Goal: Task Accomplishment & Management: Use online tool/utility

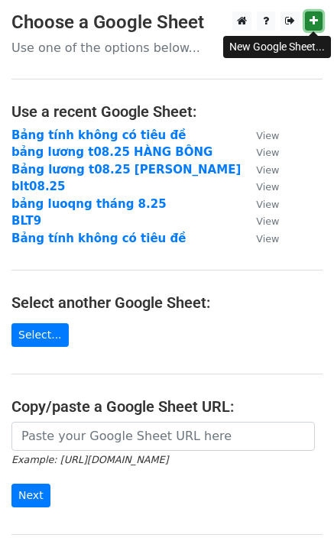
click at [320, 21] on link at bounding box center [314, 20] width 18 height 19
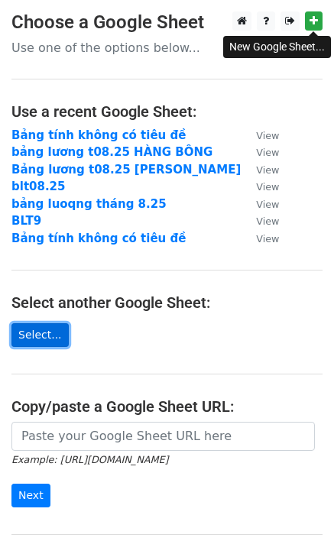
click at [35, 339] on link "Select..." at bounding box center [39, 336] width 57 height 24
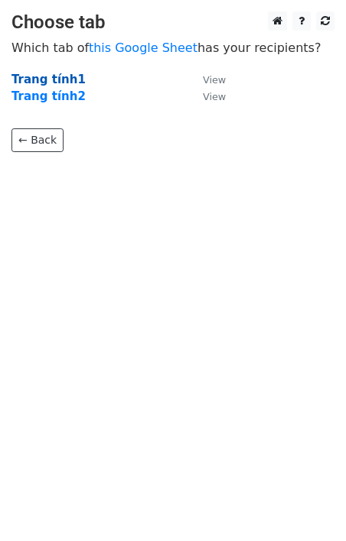
click at [64, 81] on strong "Trang tính1" at bounding box center [48, 80] width 74 height 14
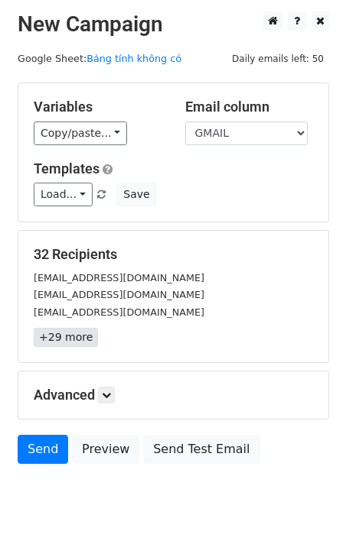
scroll to position [53, 0]
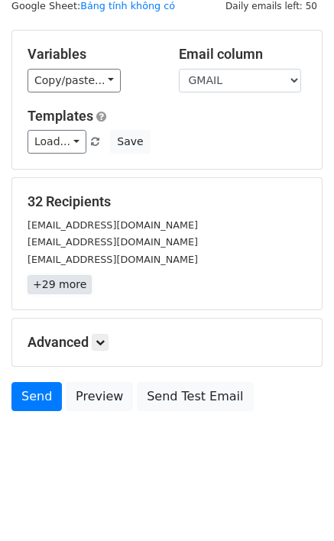
click at [58, 290] on link "+29 more" at bounding box center [60, 284] width 64 height 19
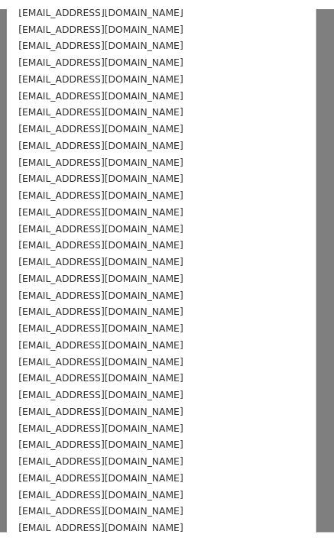
scroll to position [0, 0]
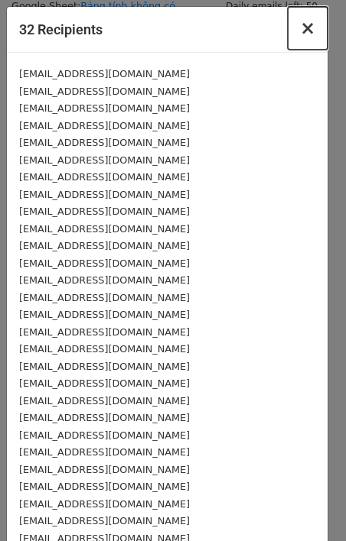
click at [300, 36] on span "×" at bounding box center [307, 28] width 15 height 21
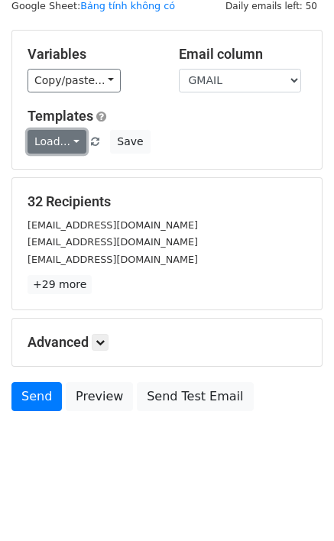
click at [55, 140] on link "Load..." at bounding box center [57, 142] width 59 height 24
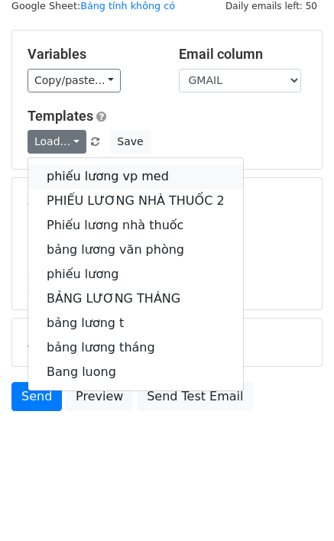
click at [73, 177] on link "phiếu lương vp med" at bounding box center [135, 176] width 215 height 24
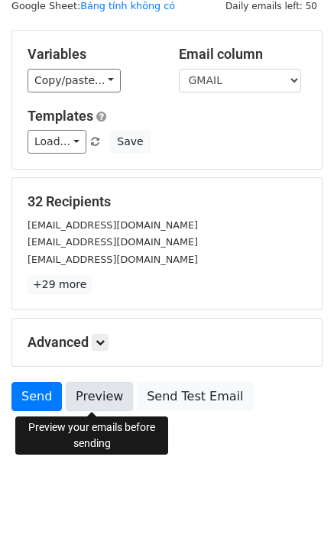
click at [113, 401] on link "Preview" at bounding box center [99, 396] width 67 height 29
click at [97, 404] on link "Preview" at bounding box center [99, 396] width 67 height 29
drag, startPoint x: 87, startPoint y: 395, endPoint x: 65, endPoint y: 390, distance: 22.8
click at [88, 395] on link "Preview" at bounding box center [99, 396] width 67 height 29
click at [86, 402] on link "Preview" at bounding box center [99, 396] width 67 height 29
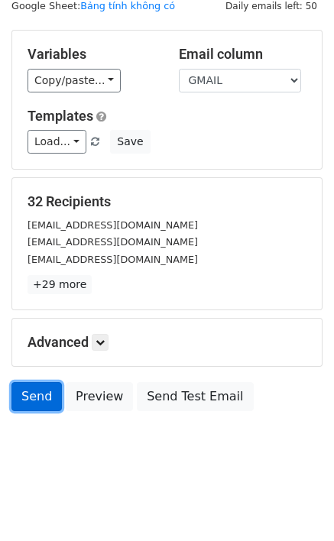
click at [30, 400] on link "Send" at bounding box center [36, 396] width 50 height 29
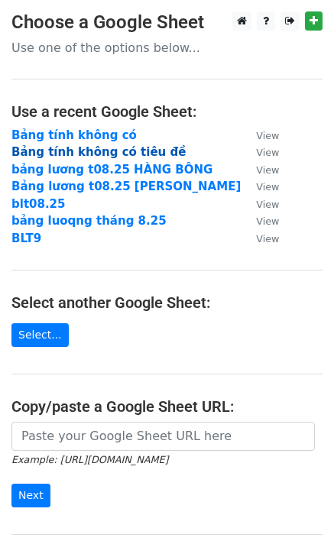
click at [113, 151] on strong "Bảng tính không có tiêu đề" at bounding box center [98, 152] width 174 height 14
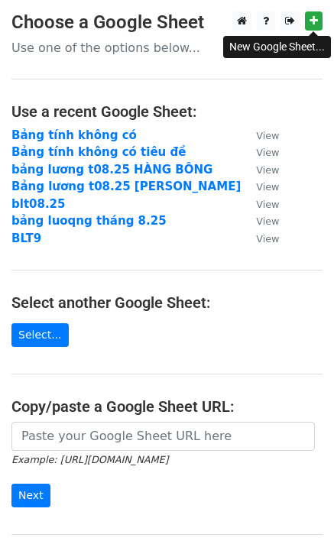
click at [301, 21] on div at bounding box center [275, 20] width 96 height 19
click at [312, 18] on icon at bounding box center [314, 20] width 8 height 11
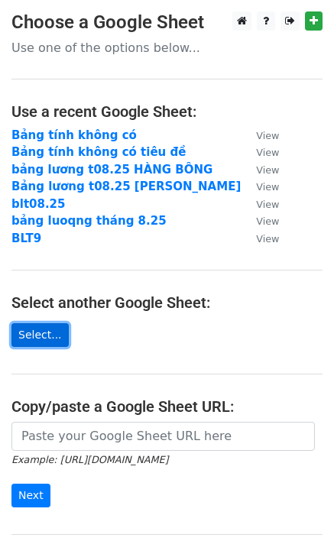
click at [28, 337] on link "Select..." at bounding box center [39, 336] width 57 height 24
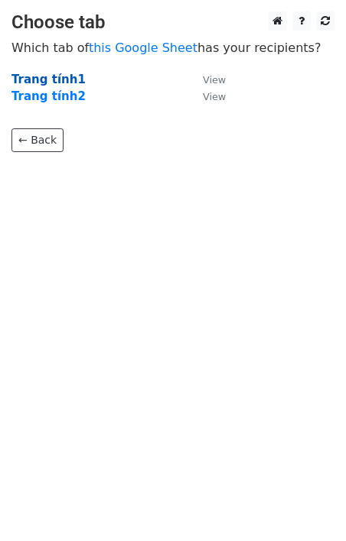
click at [55, 81] on strong "Trang tính1" at bounding box center [48, 80] width 74 height 14
click at [41, 82] on strong "Trang tính1" at bounding box center [48, 80] width 74 height 14
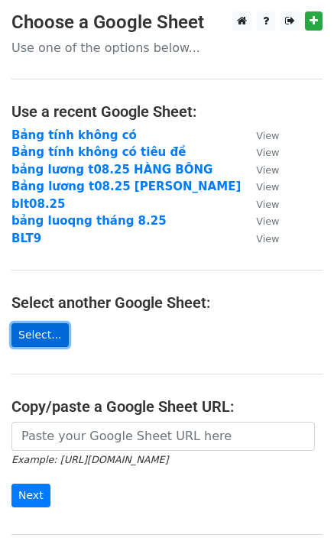
click at [47, 332] on link "Select..." at bounding box center [39, 336] width 57 height 24
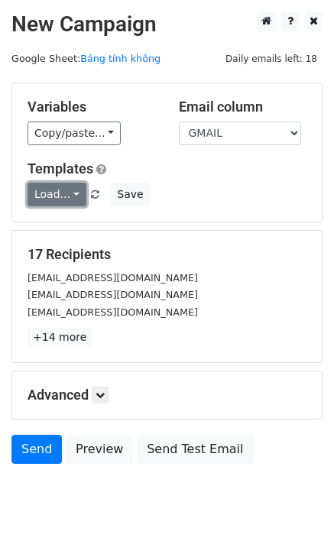
click at [72, 195] on link "Load..." at bounding box center [57, 195] width 59 height 24
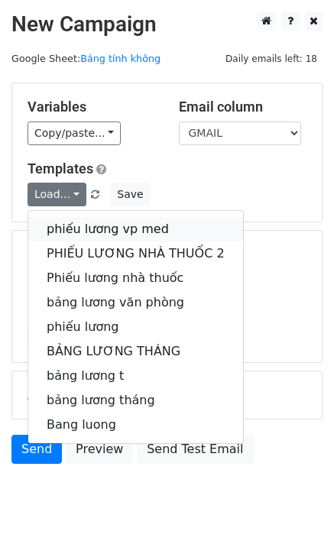
click at [153, 229] on link "phiếu lương vp med" at bounding box center [135, 229] width 215 height 24
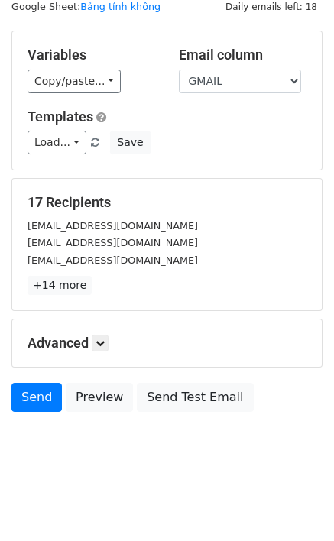
scroll to position [53, 0]
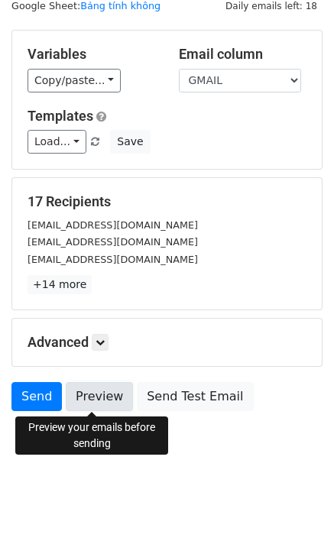
click at [105, 400] on link "Preview" at bounding box center [99, 396] width 67 height 29
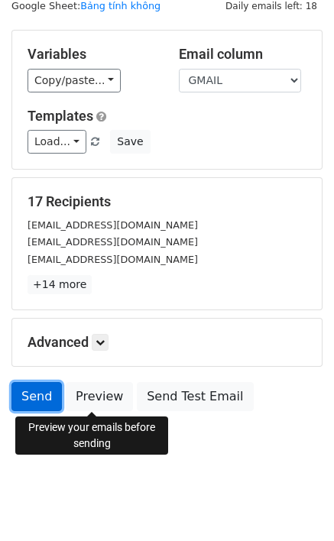
click at [21, 395] on link "Send" at bounding box center [36, 396] width 50 height 29
